Goal: Navigation & Orientation: Find specific page/section

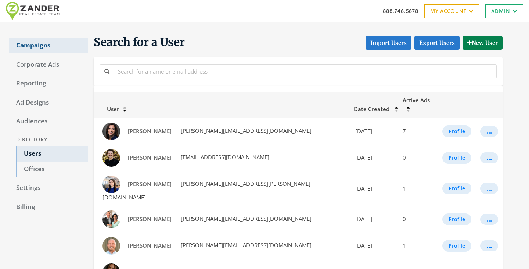
click at [42, 43] on link "Campaigns" at bounding box center [48, 45] width 79 height 15
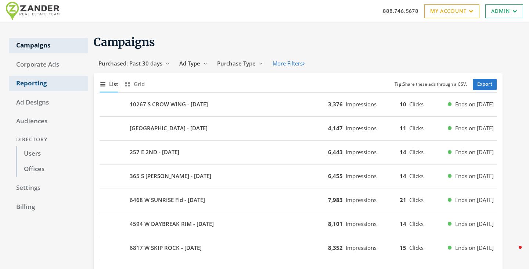
click at [35, 84] on link "Reporting" at bounding box center [48, 83] width 79 height 15
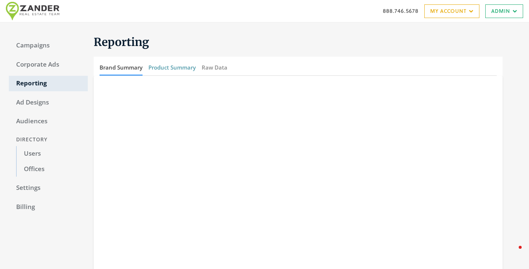
click at [165, 67] on button "Product Summary" at bounding box center [171, 68] width 47 height 16
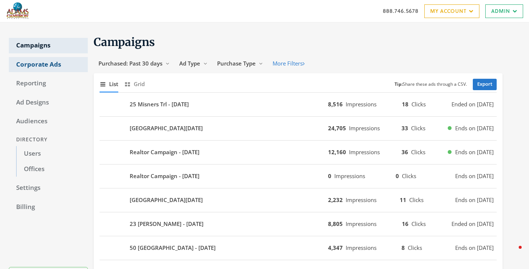
click at [35, 66] on link "Corporate Ads" at bounding box center [48, 64] width 79 height 15
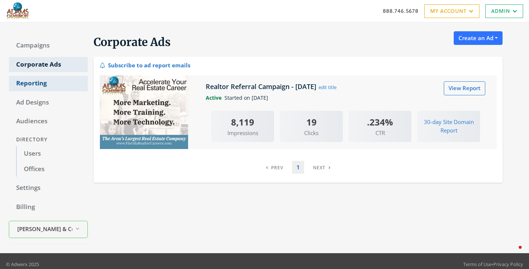
click at [32, 84] on link "Reporting" at bounding box center [48, 83] width 79 height 15
